Goal: Task Accomplishment & Management: Use online tool/utility

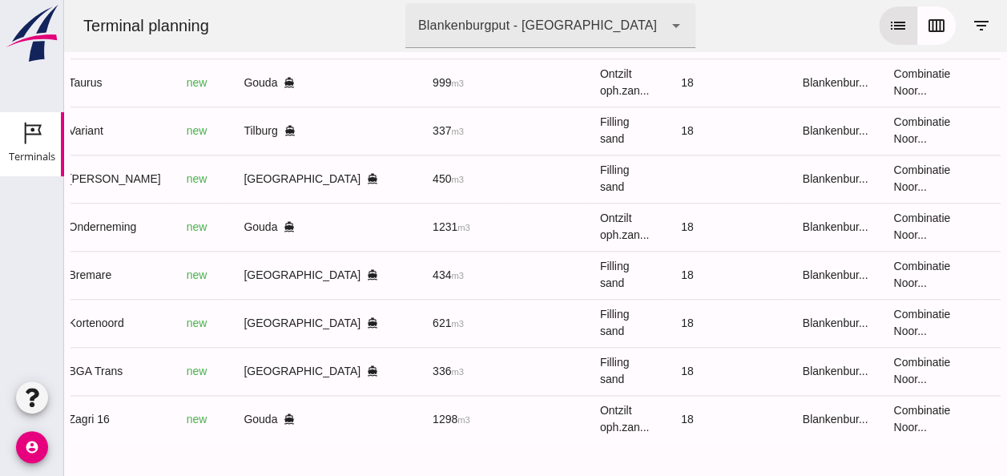
scroll to position [0, 429]
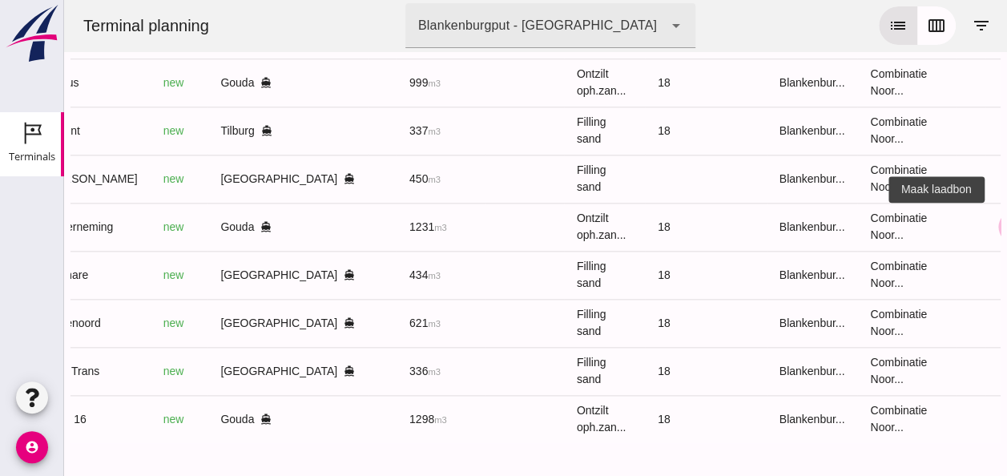
click at [1007, 220] on icon "receipt_long" at bounding box center [1014, 227] width 14 height 14
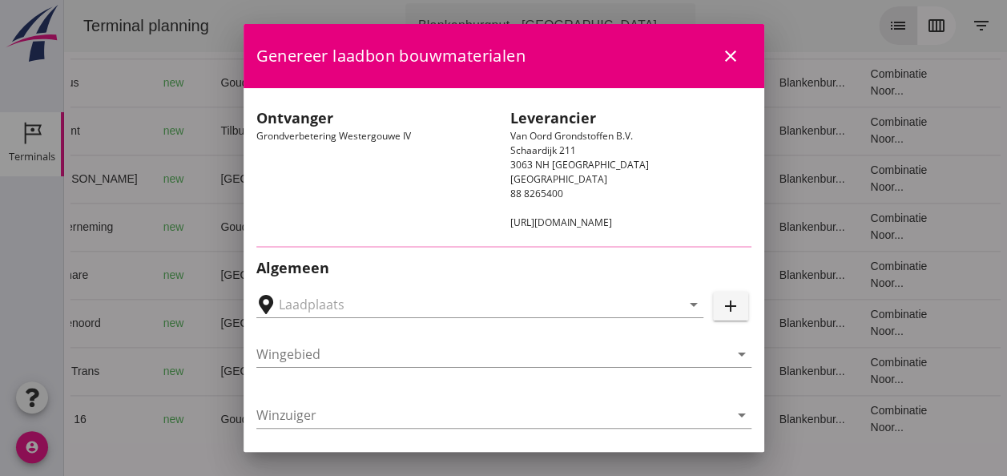
type input "Loswal Fa. J. Bos&Zonen, [GEOGRAPHIC_DATA]"
type input "Onderneming"
type input "[PERSON_NAME]"
type input "1231"
type input "Ontzilt oph.zand [75] (6120)"
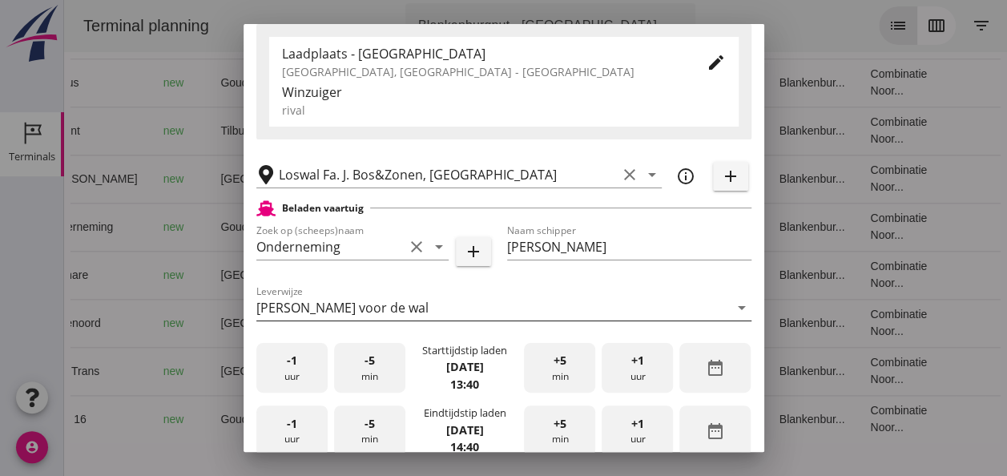
scroll to position [401, 0]
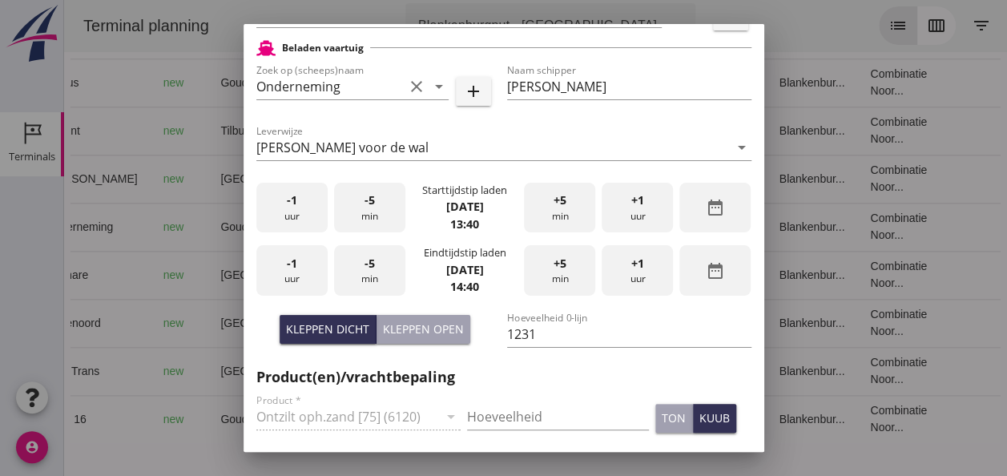
click at [297, 220] on div "-1 uur" at bounding box center [291, 208] width 71 height 50
click at [361, 216] on div "-5 min" at bounding box center [369, 208] width 71 height 50
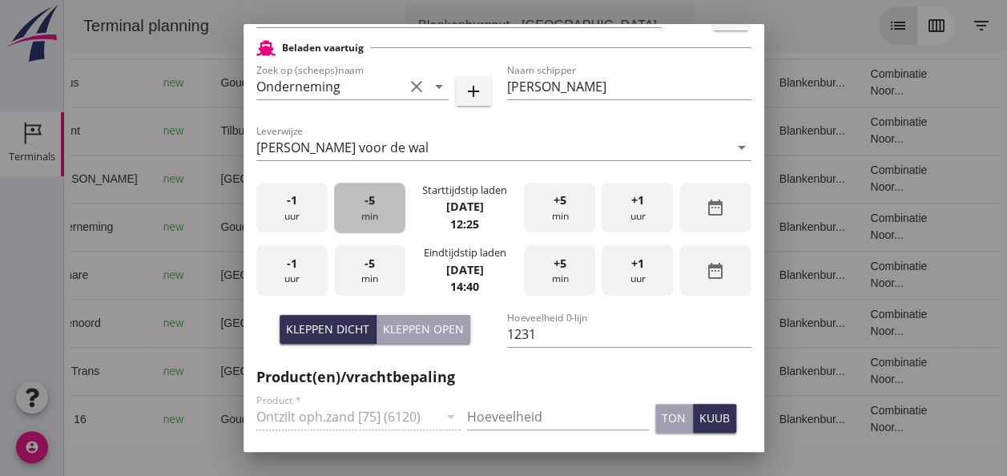
click at [361, 216] on div "-5 min" at bounding box center [369, 208] width 71 height 50
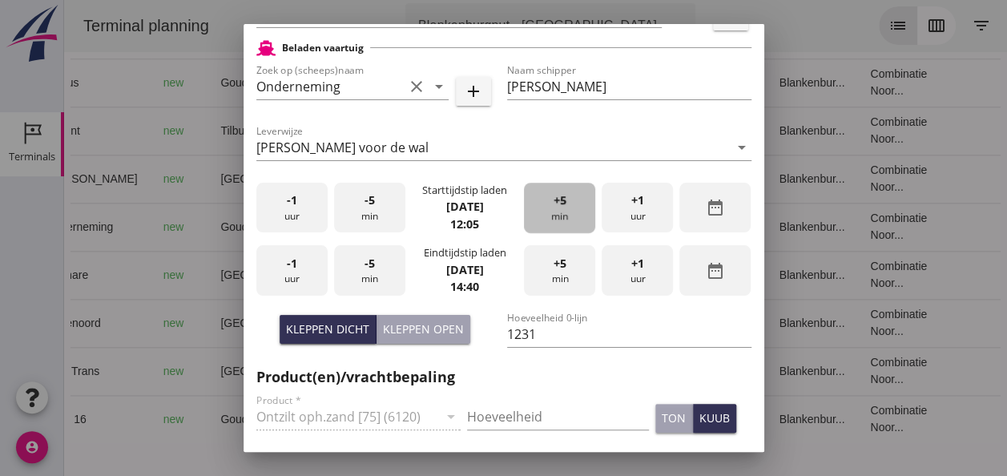
click at [551, 213] on div "+5 min" at bounding box center [559, 208] width 71 height 50
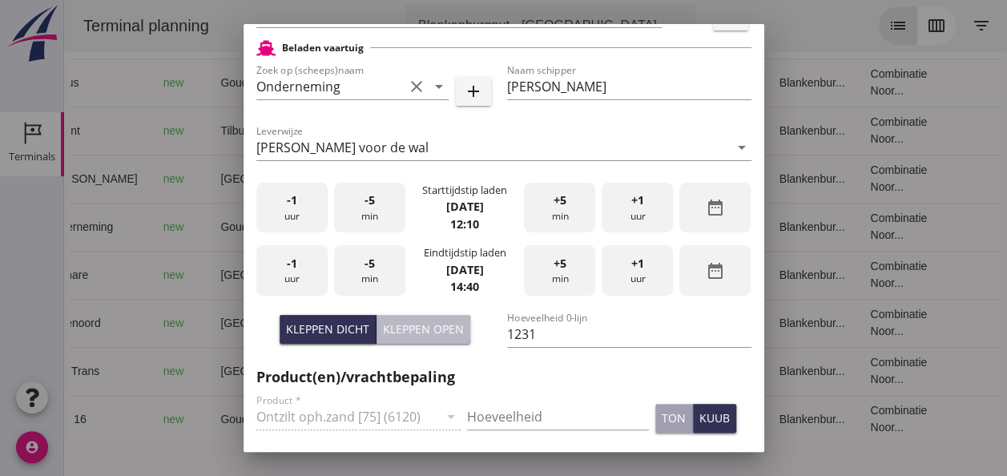
click at [414, 321] on div "Kleppen open" at bounding box center [423, 329] width 81 height 17
type input "1003"
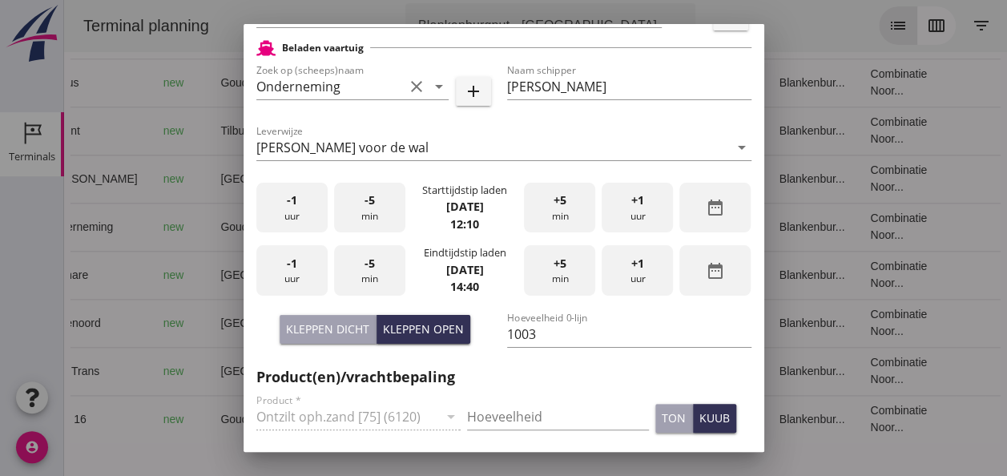
click at [302, 274] on div "-1 uur" at bounding box center [291, 270] width 71 height 50
click at [379, 272] on div "-5 min" at bounding box center [369, 270] width 71 height 50
click at [554, 265] on span "+5" at bounding box center [560, 264] width 13 height 18
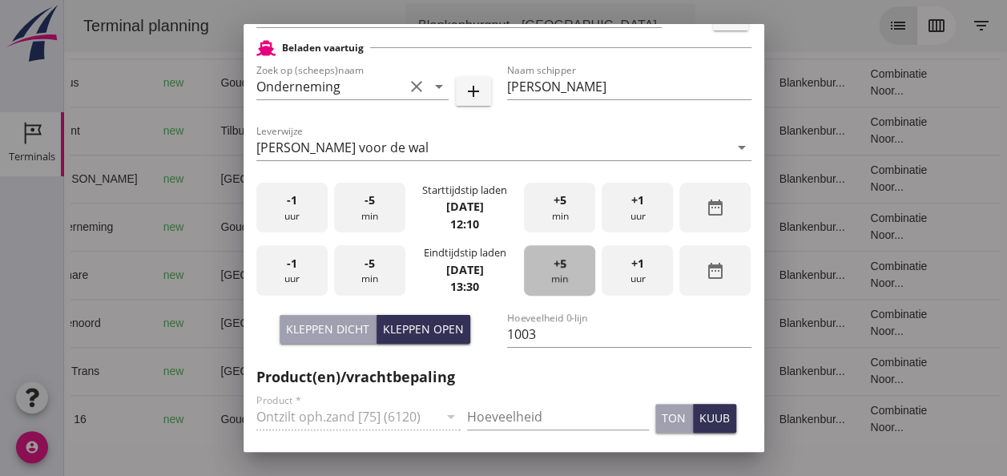
click at [554, 265] on span "+5" at bounding box center [560, 264] width 13 height 18
click at [709, 416] on div "kuub" at bounding box center [715, 418] width 30 height 17
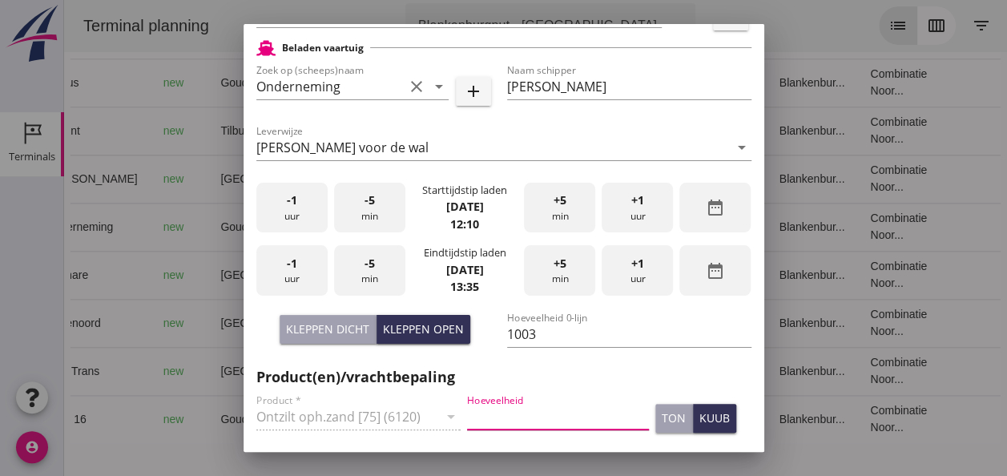
drag, startPoint x: 518, startPoint y: 426, endPoint x: 555, endPoint y: 430, distance: 37.0
click at [520, 426] on input "Hoeveelheid" at bounding box center [558, 417] width 182 height 26
type input "1003"
click at [700, 414] on div "kuub" at bounding box center [715, 418] width 30 height 17
click at [707, 425] on div "kuub" at bounding box center [715, 418] width 30 height 17
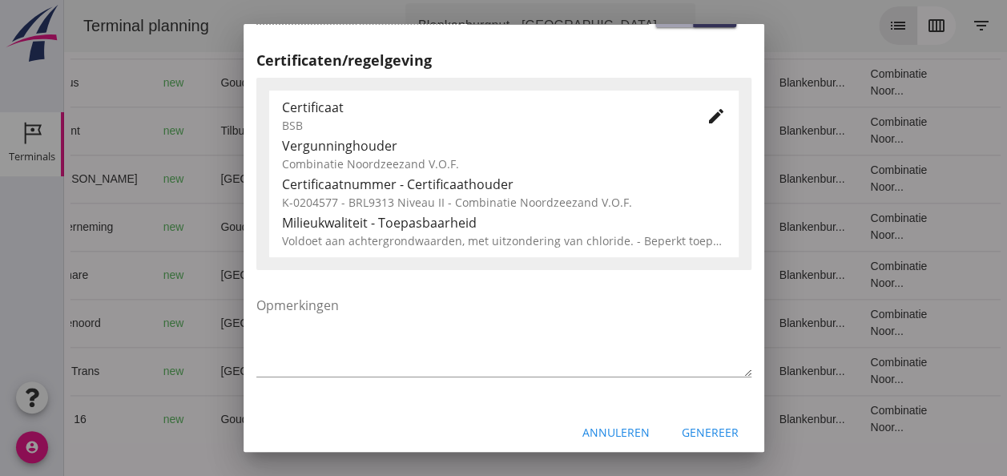
scroll to position [817, 0]
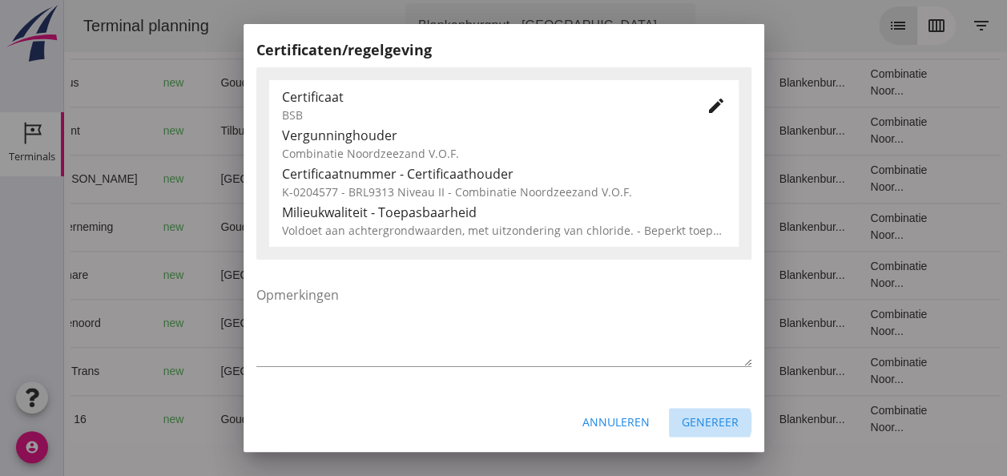
click at [704, 422] on div "Genereer" at bounding box center [710, 422] width 57 height 17
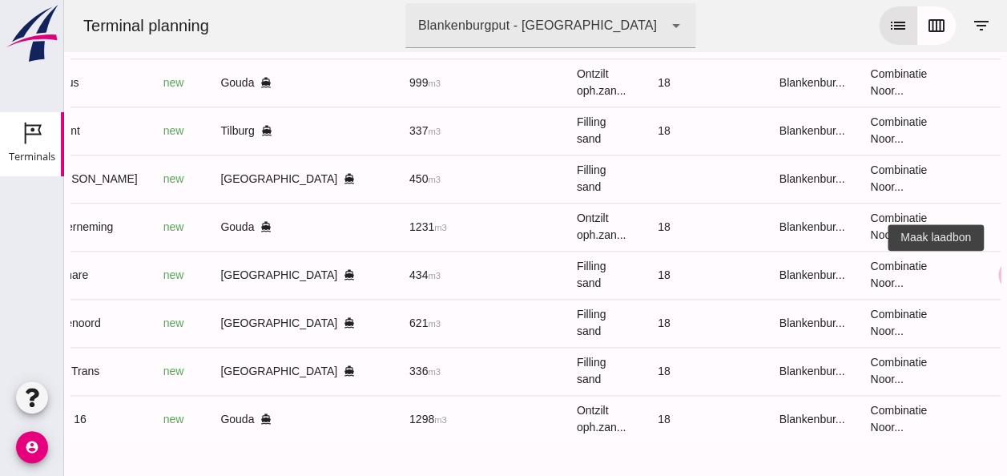
click at [1007, 268] on icon "receipt_long" at bounding box center [1014, 275] width 14 height 14
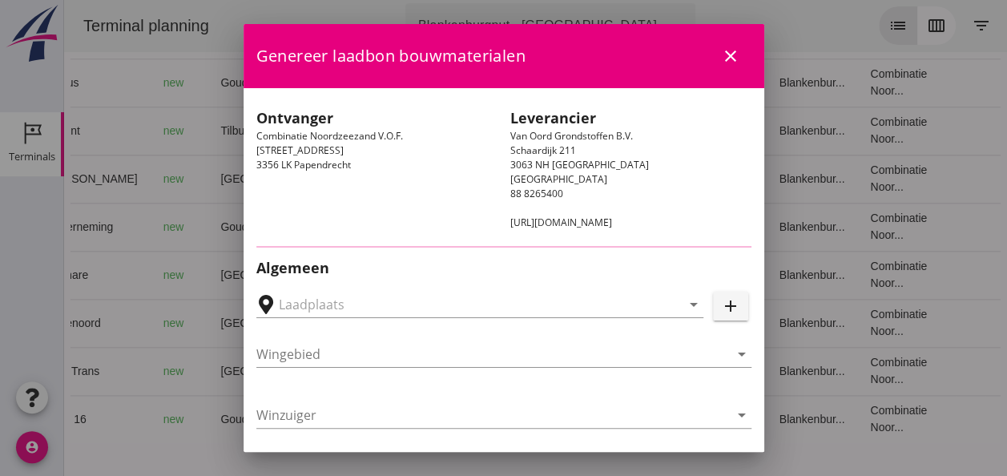
type input "[PERSON_NAME], [GEOGRAPHIC_DATA]"
type input "Bremare"
type input "[PERSON_NAME]"
type input "Ophoogzand (6120)"
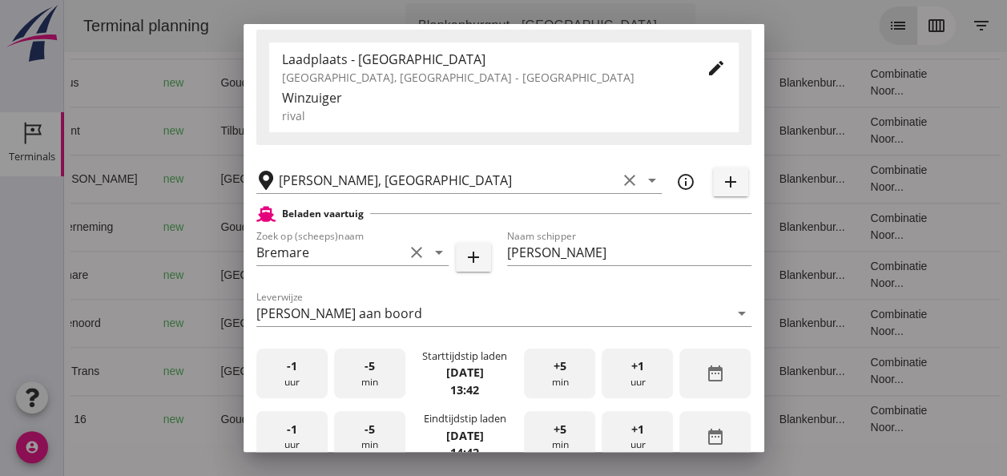
scroll to position [321, 0]
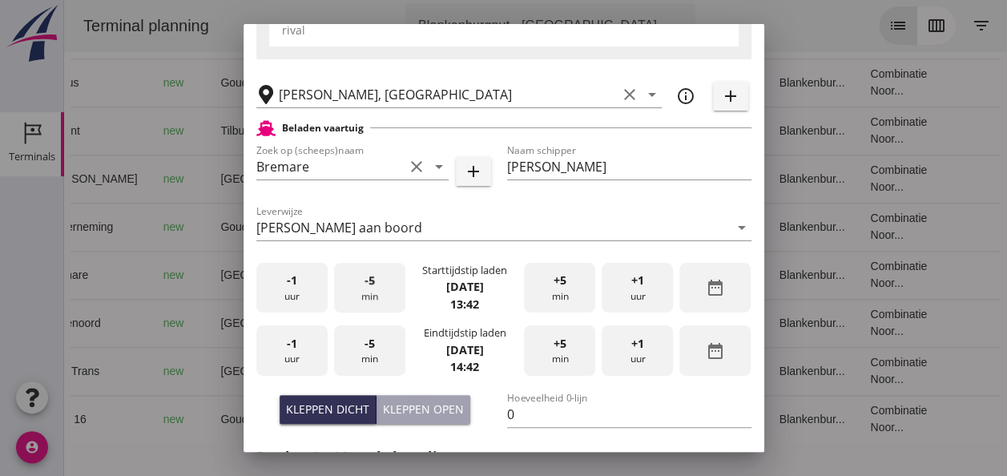
click at [365, 293] on div "-5 min" at bounding box center [369, 288] width 71 height 50
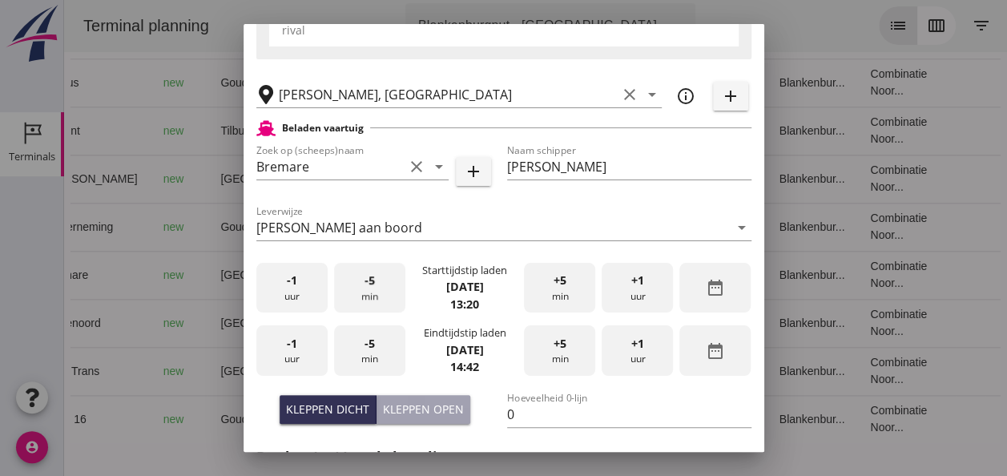
click at [365, 293] on div "-5 min" at bounding box center [369, 288] width 71 height 50
click at [307, 351] on div "-1 uur" at bounding box center [291, 350] width 71 height 50
click at [375, 354] on div "-5 min" at bounding box center [369, 350] width 71 height 50
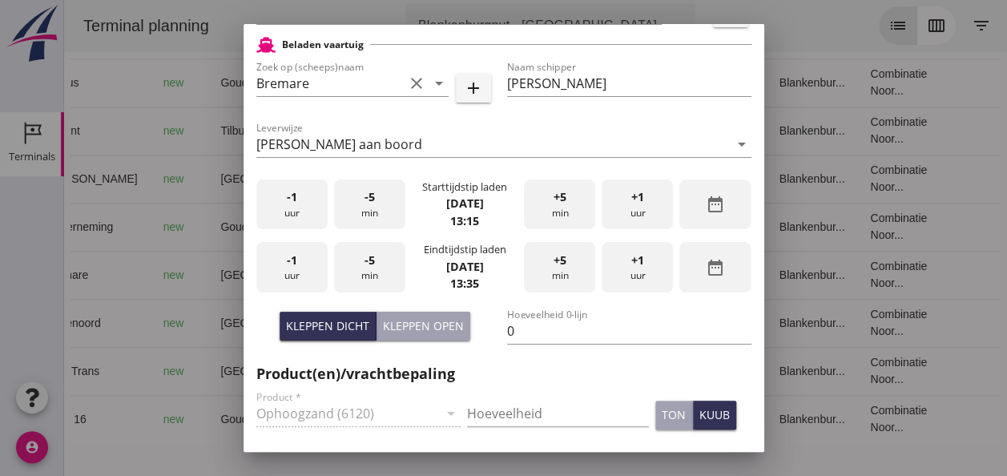
scroll to position [481, 0]
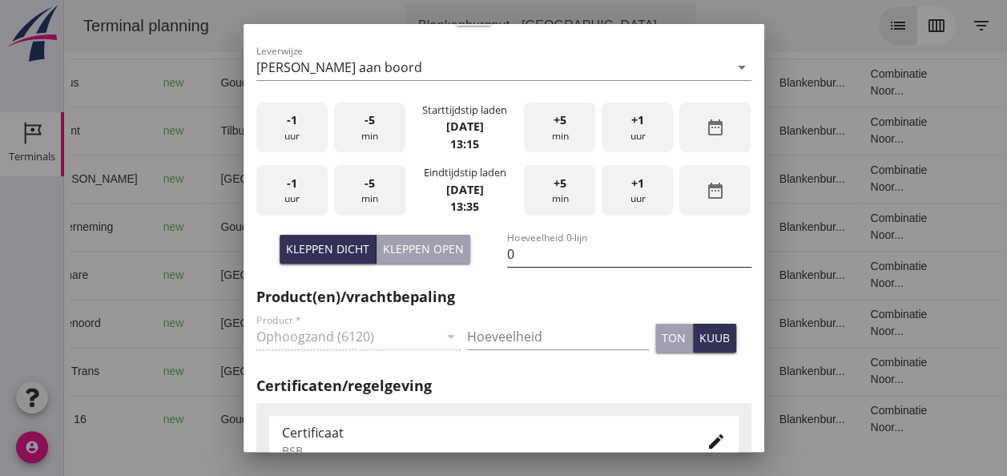
click at [553, 247] on input "0" at bounding box center [629, 254] width 244 height 26
type input "434"
click at [496, 331] on input "Hoeveelheid" at bounding box center [558, 337] width 182 height 26
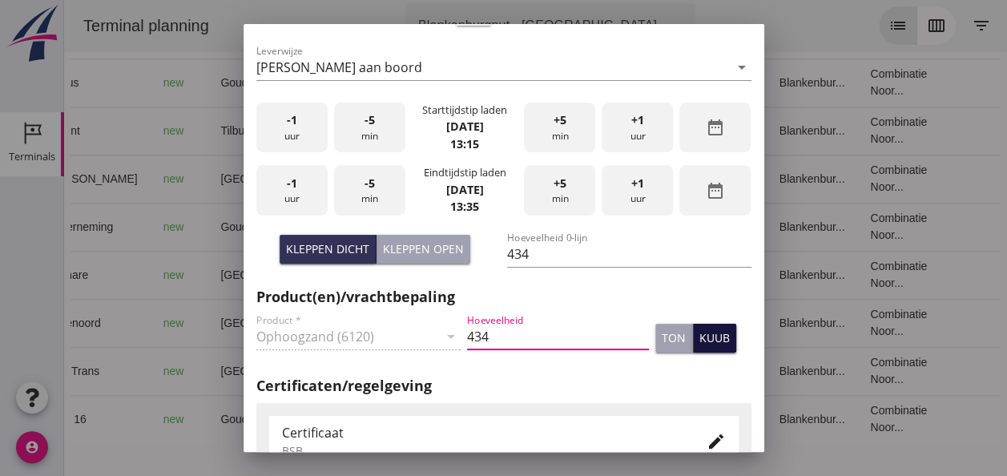
type input "434"
click at [702, 334] on div "kuub" at bounding box center [715, 337] width 30 height 17
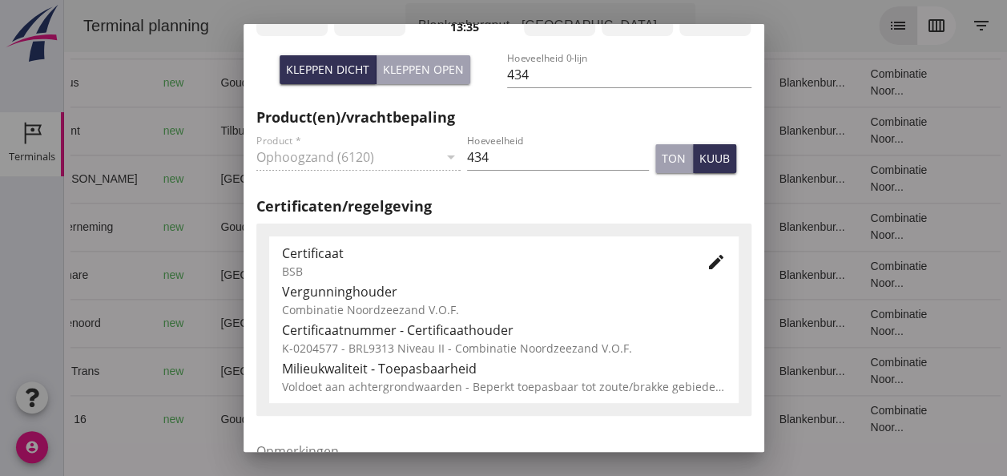
scroll to position [817, 0]
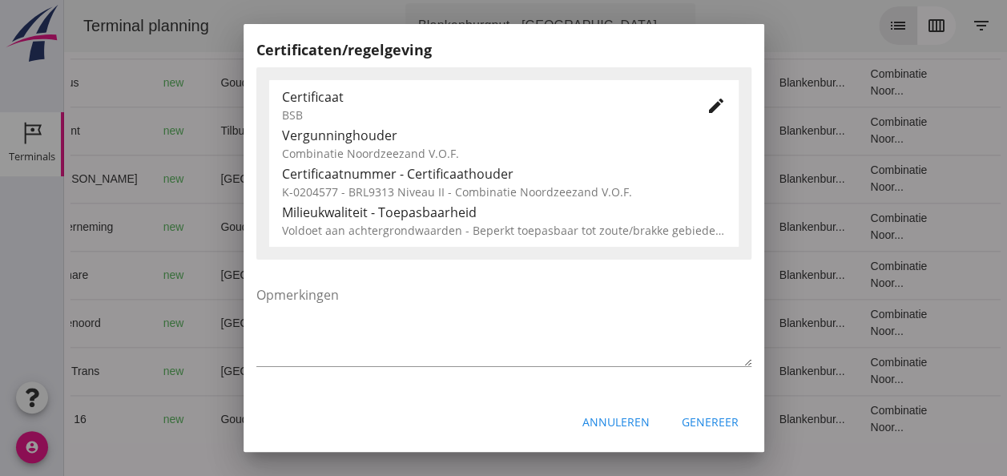
click at [688, 418] on div "Genereer" at bounding box center [710, 422] width 57 height 17
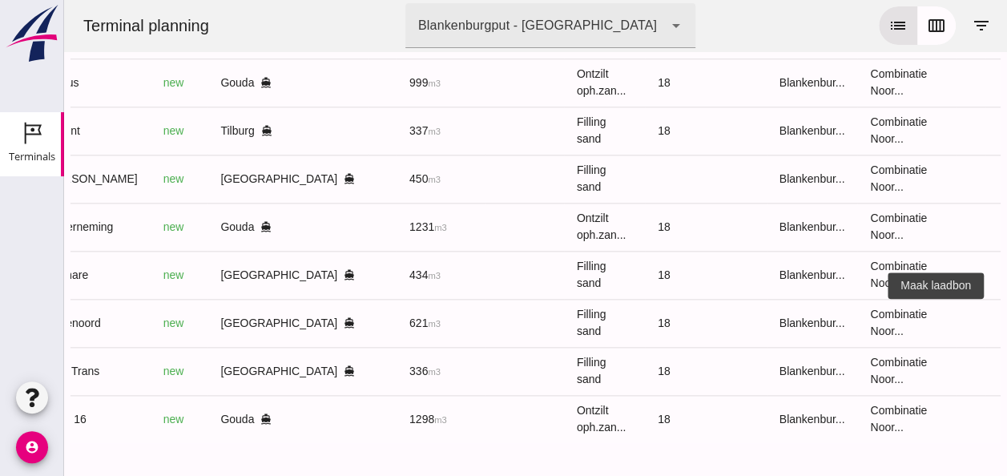
click at [1007, 316] on icon "receipt_long" at bounding box center [1014, 323] width 14 height 14
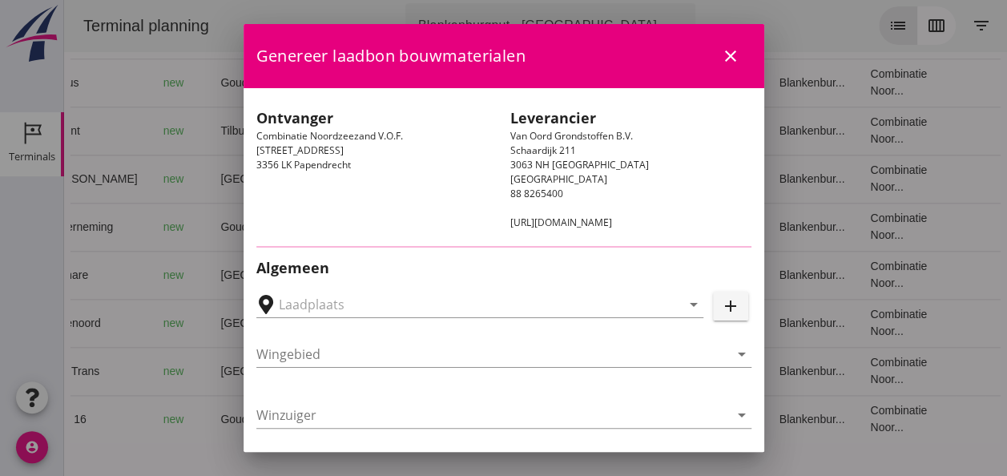
type input "[PERSON_NAME] Zandhandel B.V., [GEOGRAPHIC_DATA]"
type input "Kortenoord"
type input "[PERSON_NAME]/[PERSON_NAME]"
type input "621"
type input "Ophoogzand (6120)"
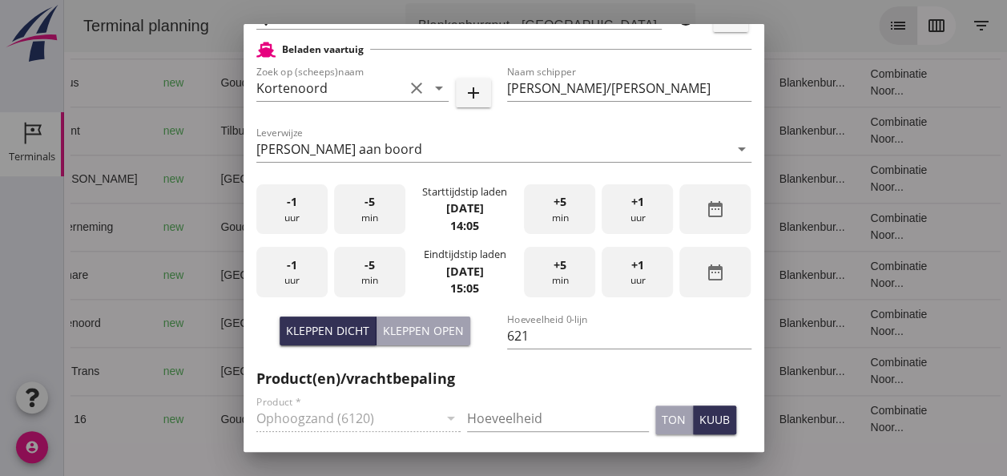
scroll to position [401, 0]
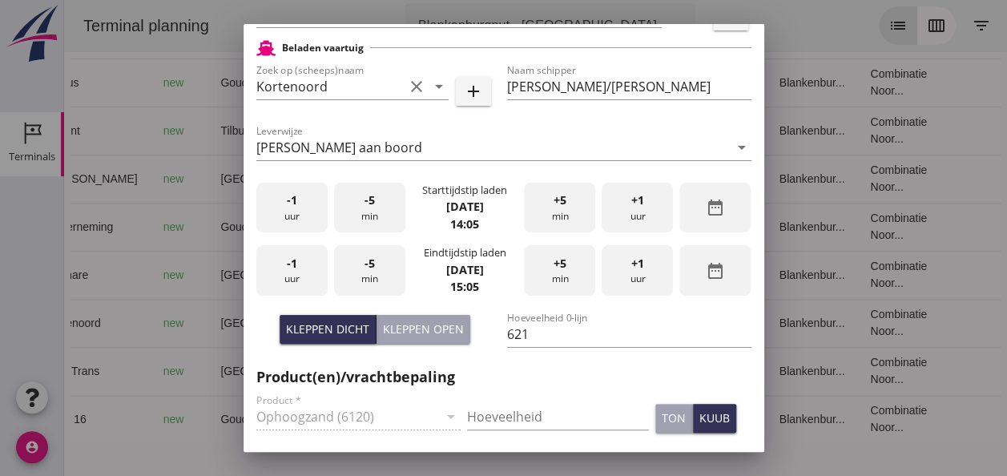
click at [292, 218] on div "-1 uur" at bounding box center [291, 208] width 71 height 50
click at [643, 200] on div "+1 uur" at bounding box center [637, 208] width 71 height 50
click at [374, 219] on div "-5 min" at bounding box center [369, 208] width 71 height 50
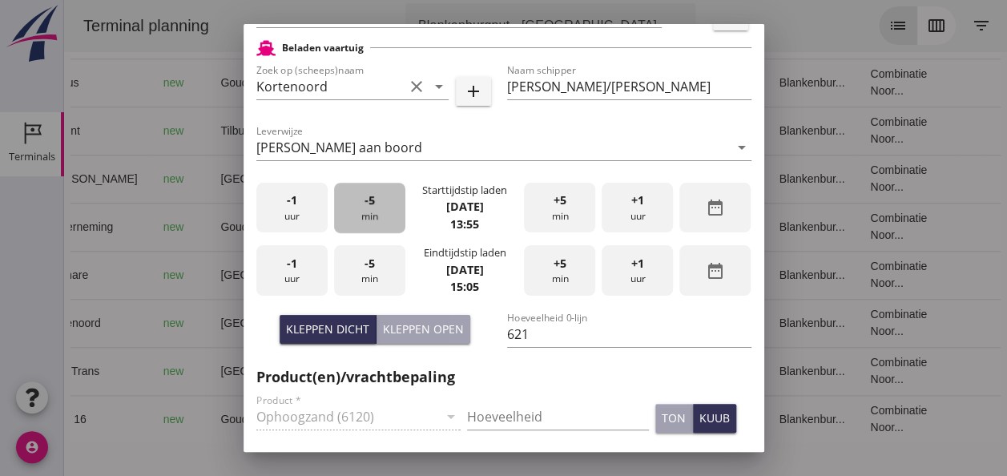
click at [374, 219] on div "-5 min" at bounding box center [369, 208] width 71 height 50
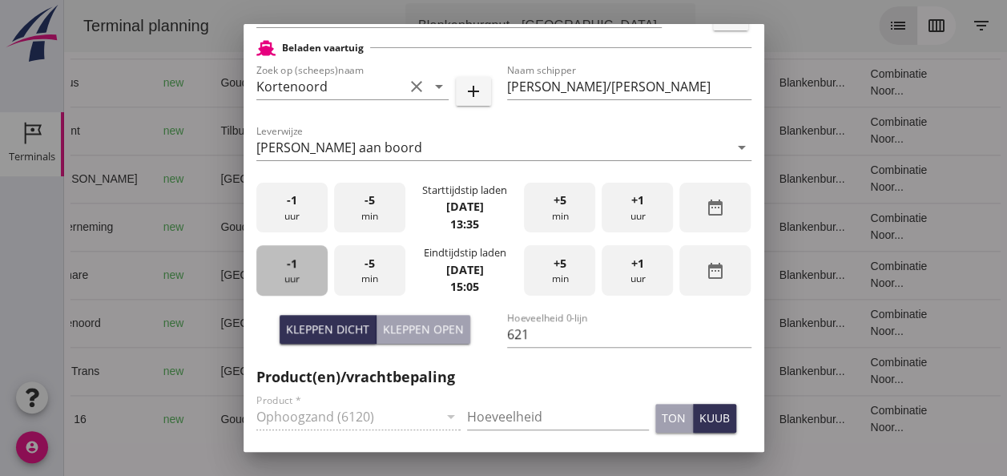
drag, startPoint x: 303, startPoint y: 278, endPoint x: 313, endPoint y: 276, distance: 10.7
click at [302, 277] on div "-1 uur" at bounding box center [291, 270] width 71 height 50
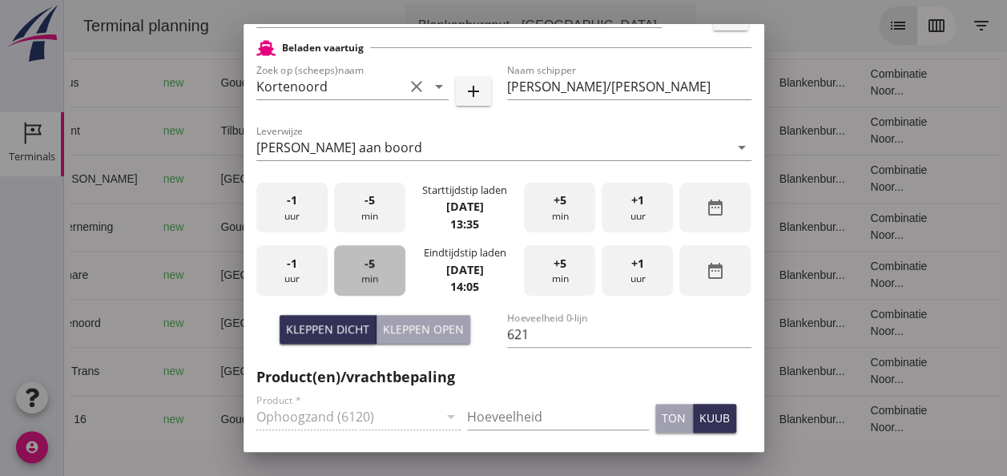
click at [369, 264] on span "-5" at bounding box center [370, 264] width 10 height 18
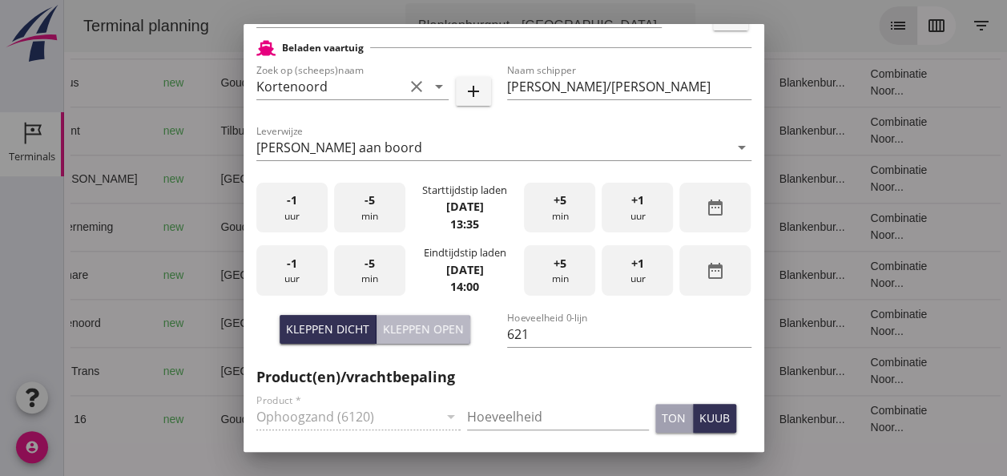
click at [439, 332] on div "Kleppen open" at bounding box center [423, 329] width 81 height 17
type input "518"
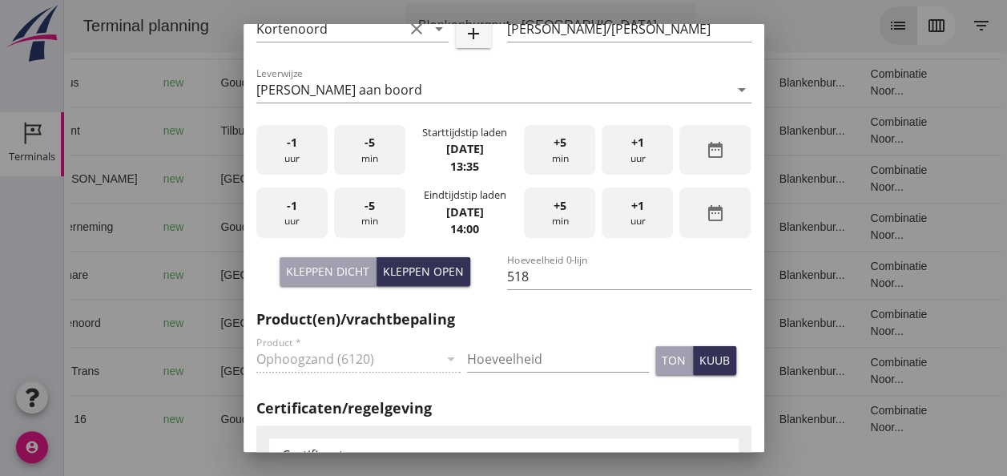
scroll to position [481, 0]
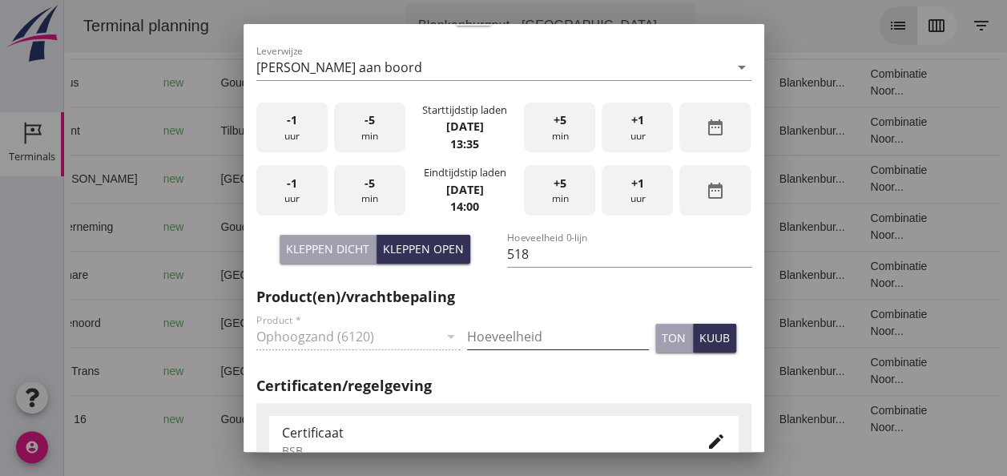
click at [490, 333] on input "Hoeveelheid" at bounding box center [558, 337] width 182 height 26
type input "518"
click at [708, 345] on div "kuub" at bounding box center [715, 337] width 30 height 17
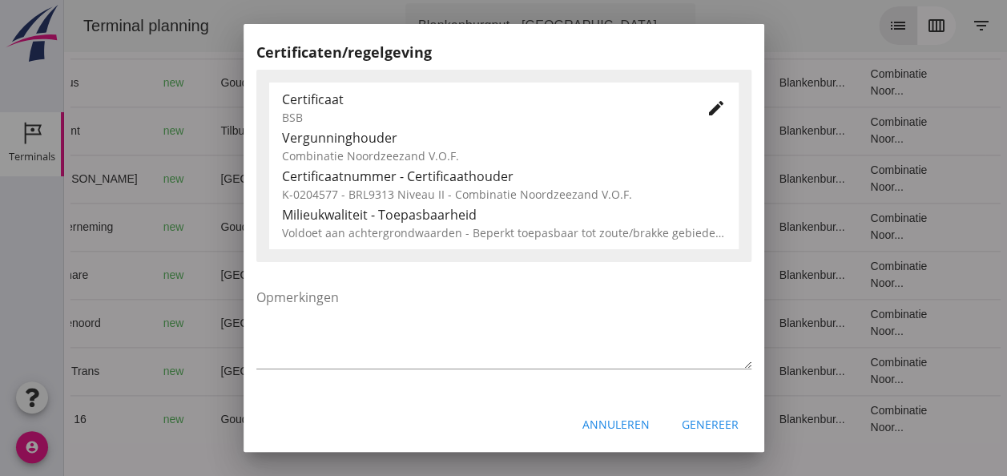
scroll to position [817, 0]
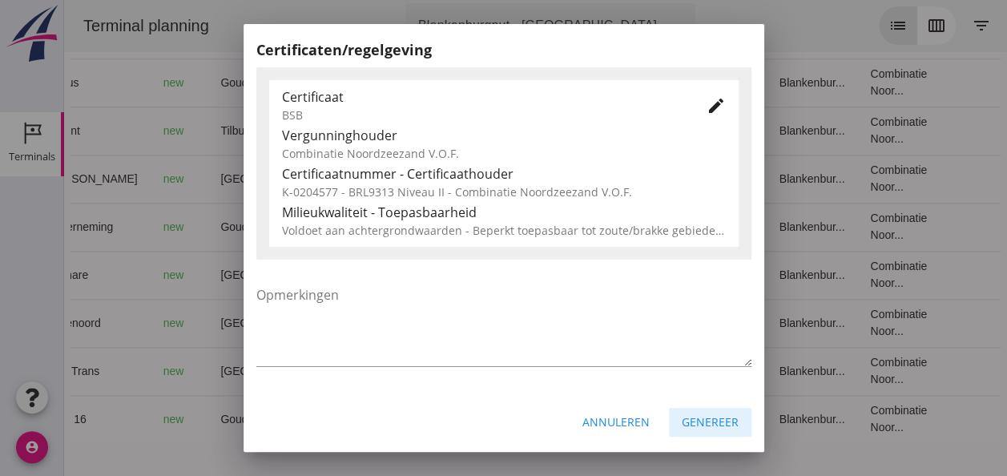
click at [710, 422] on div "Genereer" at bounding box center [710, 422] width 57 height 17
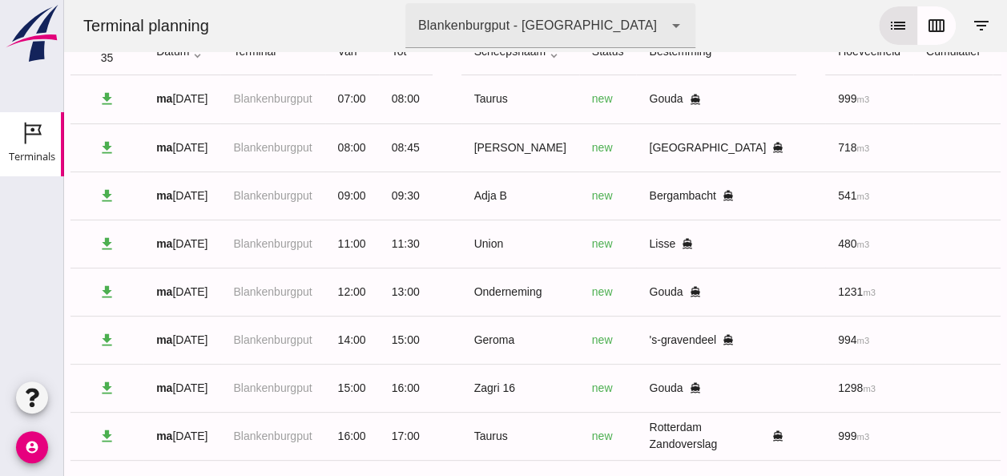
scroll to position [0, 0]
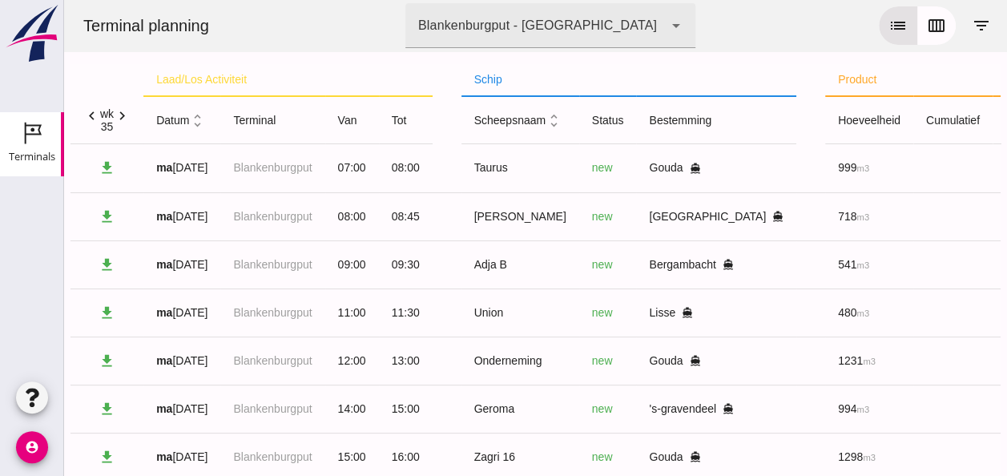
click at [199, 117] on icon "unfold_more" at bounding box center [197, 120] width 17 height 17
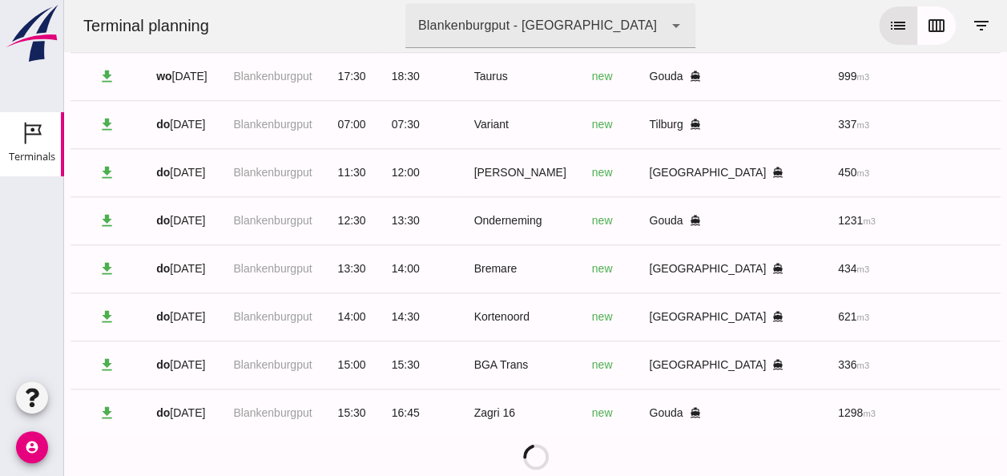
scroll to position [819, 0]
